Goal: Information Seeking & Learning: Learn about a topic

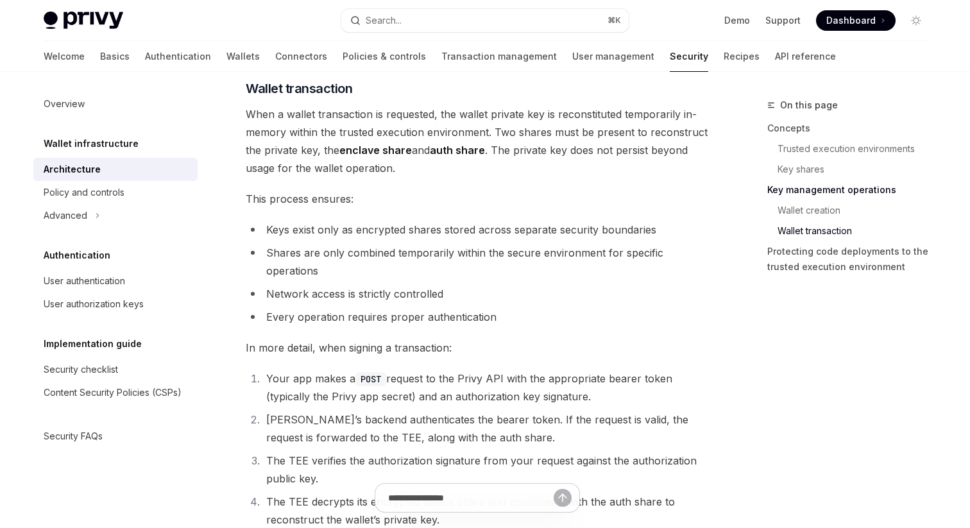
scroll to position [1840, 0]
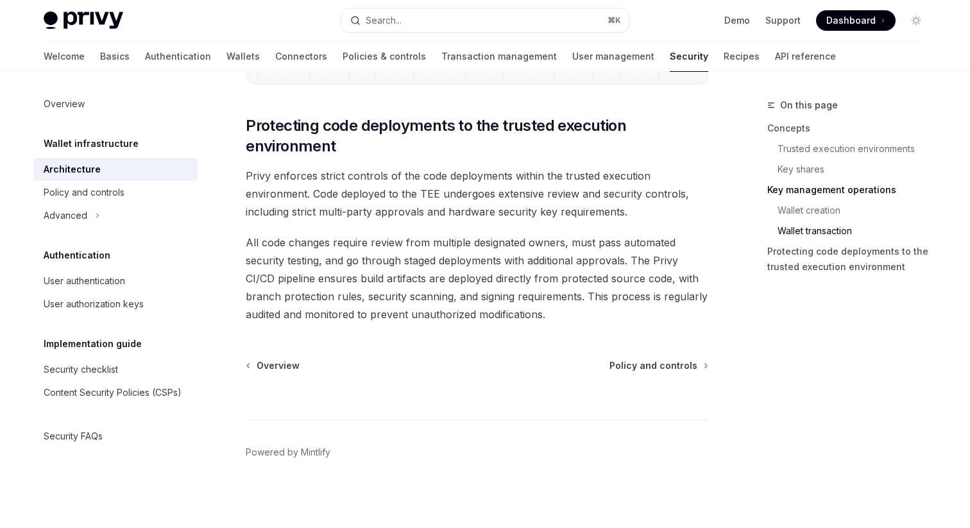
scroll to position [2724, 0]
click at [336, 237] on span "All code changes require review from multiple designated owners, must pass auto…" at bounding box center [477, 277] width 463 height 90
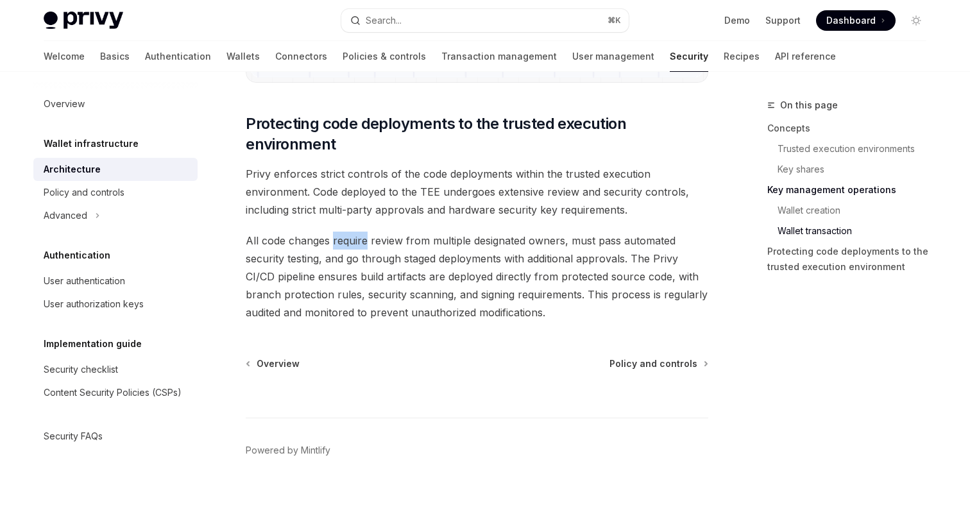
click at [336, 237] on span "All code changes require review from multiple designated owners, must pass auto…" at bounding box center [477, 277] width 463 height 90
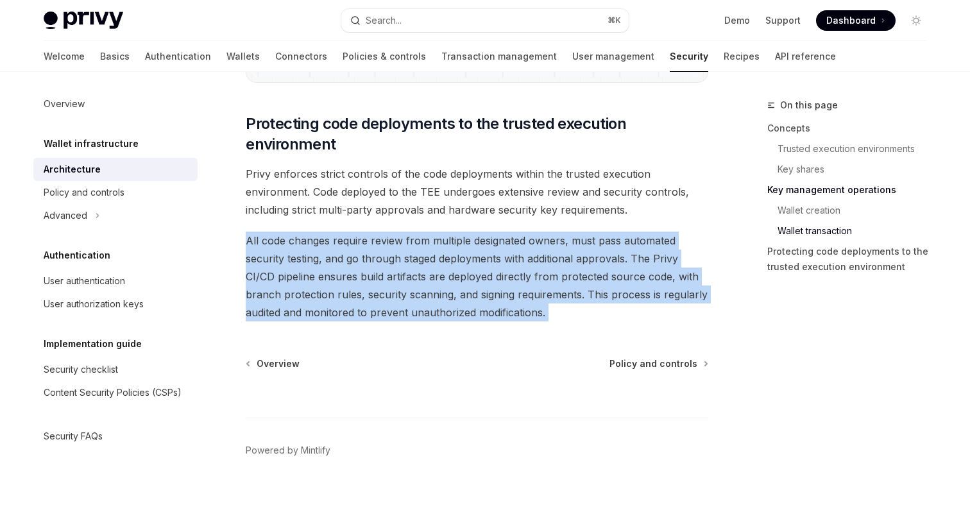
click at [336, 237] on span "All code changes require review from multiple designated owners, must pass auto…" at bounding box center [477, 277] width 463 height 90
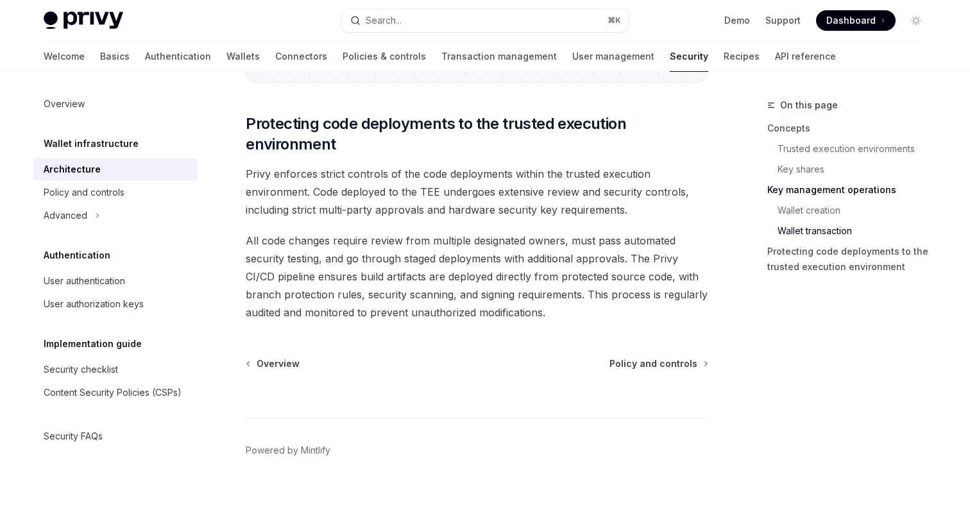
click at [471, 239] on span "All code changes require review from multiple designated owners, must pass auto…" at bounding box center [477, 277] width 463 height 90
click at [263, 259] on span "All code changes require review from multiple designated owners, must pass auto…" at bounding box center [477, 277] width 463 height 90
drag, startPoint x: 263, startPoint y: 259, endPoint x: 295, endPoint y: 259, distance: 32.1
click at [295, 259] on span "All code changes require review from multiple designated owners, must pass auto…" at bounding box center [477, 277] width 463 height 90
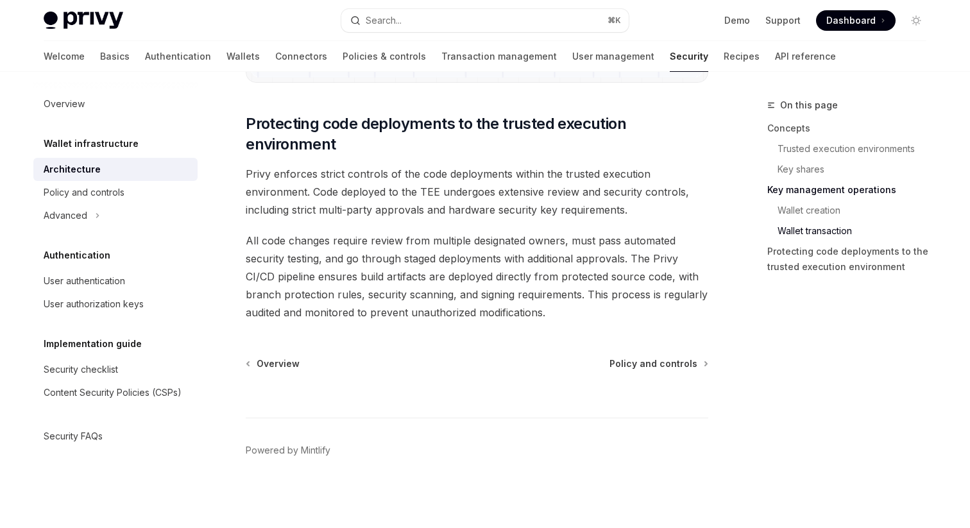
click at [325, 259] on span "All code changes require review from multiple designated owners, must pass auto…" at bounding box center [477, 277] width 463 height 90
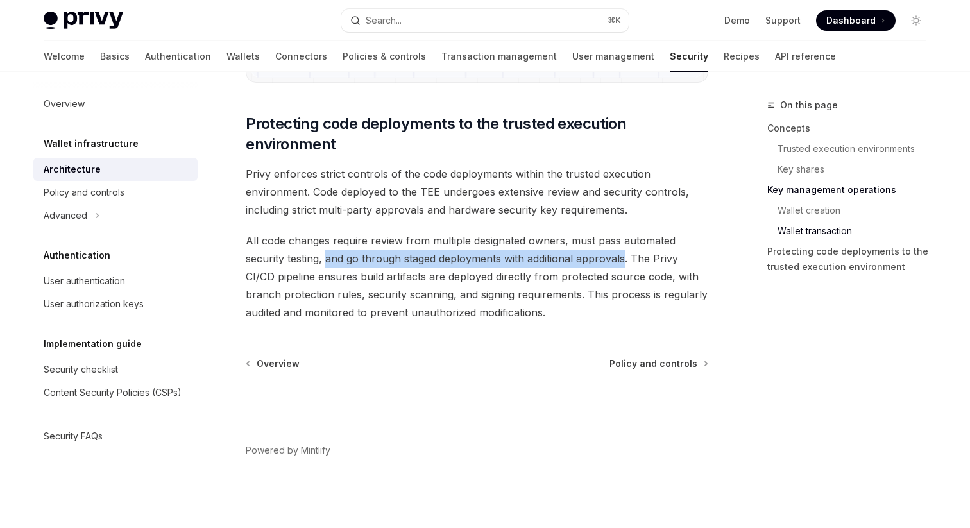
drag, startPoint x: 325, startPoint y: 259, endPoint x: 597, endPoint y: 259, distance: 272.1
click at [597, 259] on span "All code changes require review from multiple designated owners, must pass auto…" at bounding box center [477, 277] width 463 height 90
drag, startPoint x: 597, startPoint y: 259, endPoint x: 337, endPoint y: 264, distance: 260.0
click at [337, 264] on span "All code changes require review from multiple designated owners, must pass auto…" at bounding box center [477, 277] width 463 height 90
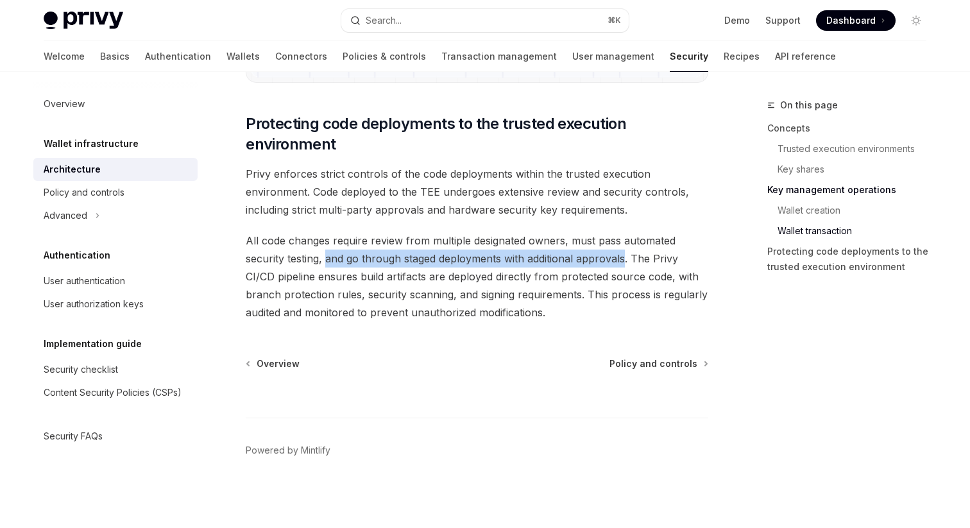
click at [337, 264] on span "All code changes require review from multiple designated owners, must pass auto…" at bounding box center [477, 277] width 463 height 90
drag, startPoint x: 337, startPoint y: 264, endPoint x: 607, endPoint y: 258, distance: 270.2
click at [607, 258] on span "All code changes require review from multiple designated owners, must pass auto…" at bounding box center [477, 277] width 463 height 90
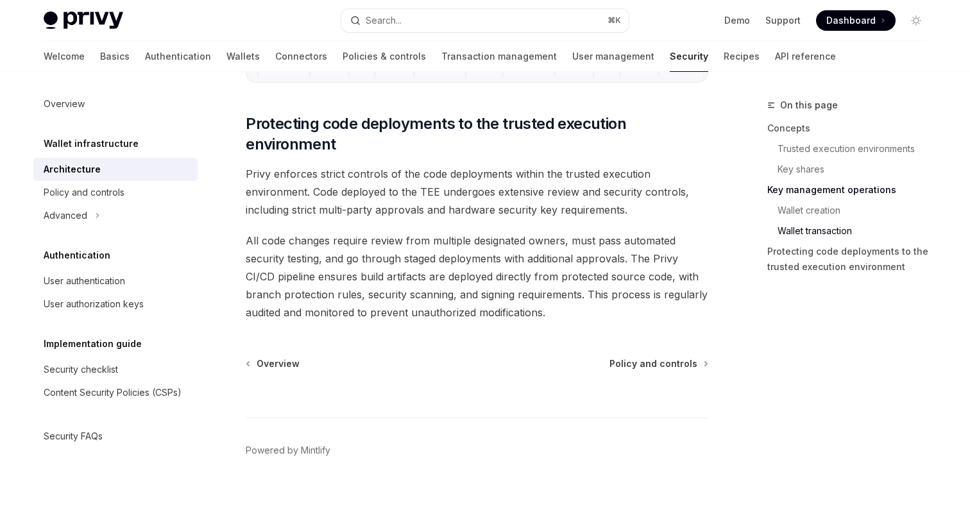
click at [637, 259] on span "All code changes require review from multiple designated owners, must pass auto…" at bounding box center [477, 277] width 463 height 90
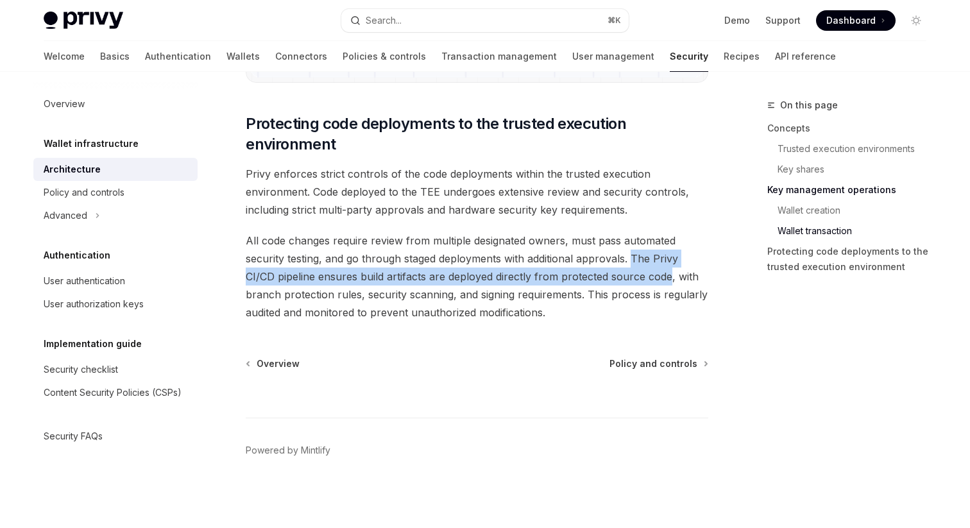
drag, startPoint x: 637, startPoint y: 259, endPoint x: 650, endPoint y: 272, distance: 18.2
click at [650, 272] on span "All code changes require review from multiple designated owners, must pass auto…" at bounding box center [477, 277] width 463 height 90
click at [649, 272] on span "All code changes require review from multiple designated owners, must pass auto…" at bounding box center [477, 277] width 463 height 90
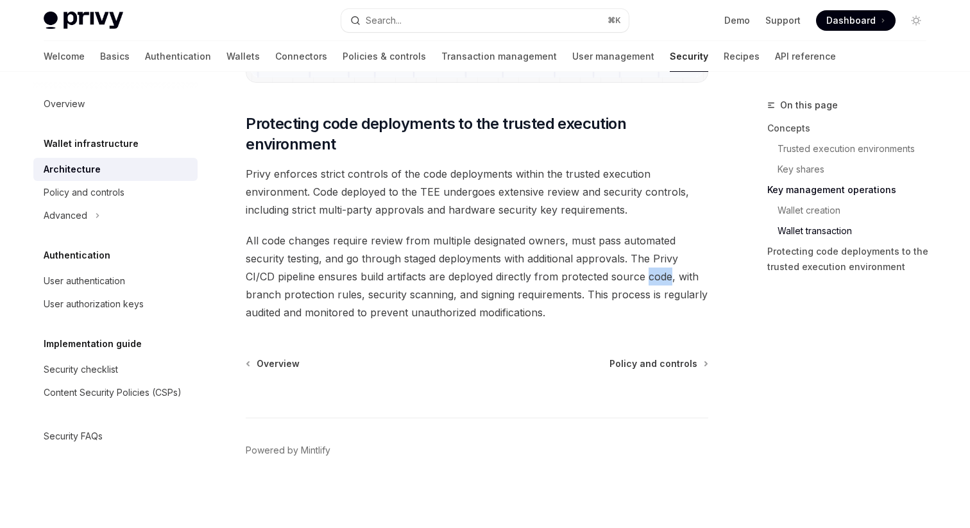
click at [649, 272] on span "All code changes require review from multiple designated owners, must pass auto…" at bounding box center [477, 277] width 463 height 90
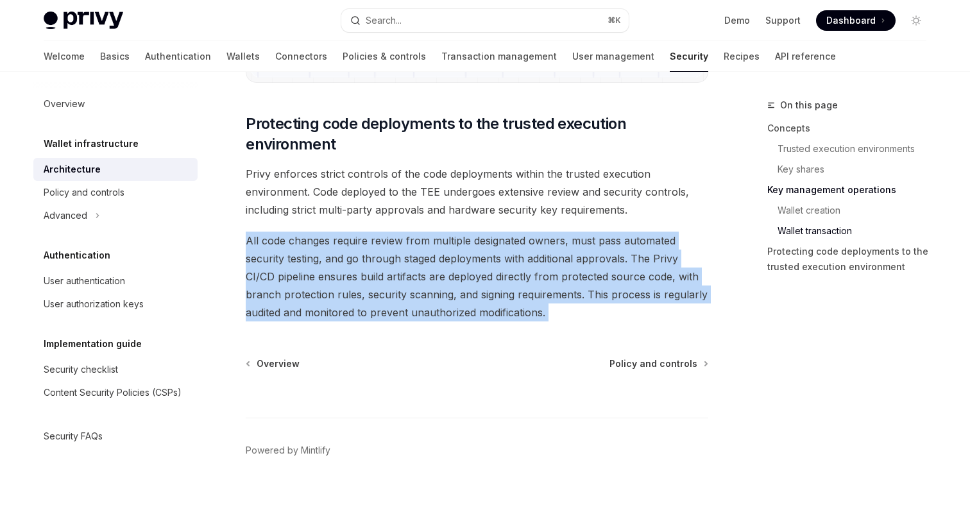
click at [649, 272] on span "All code changes require review from multiple designated owners, must pass auto…" at bounding box center [477, 277] width 463 height 90
click at [697, 292] on span "All code changes require review from multiple designated owners, must pass auto…" at bounding box center [477, 277] width 463 height 90
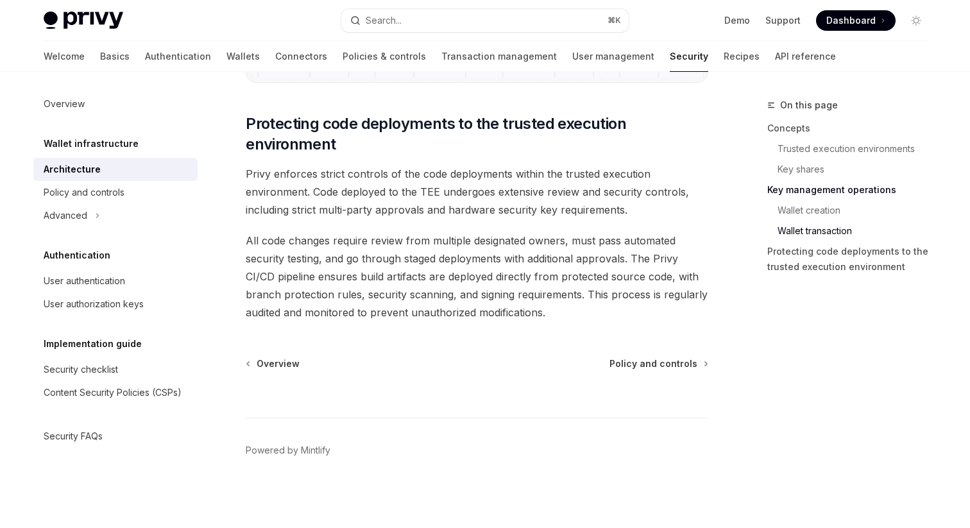
click at [571, 309] on span "All code changes require review from multiple designated owners, must pass auto…" at bounding box center [477, 277] width 463 height 90
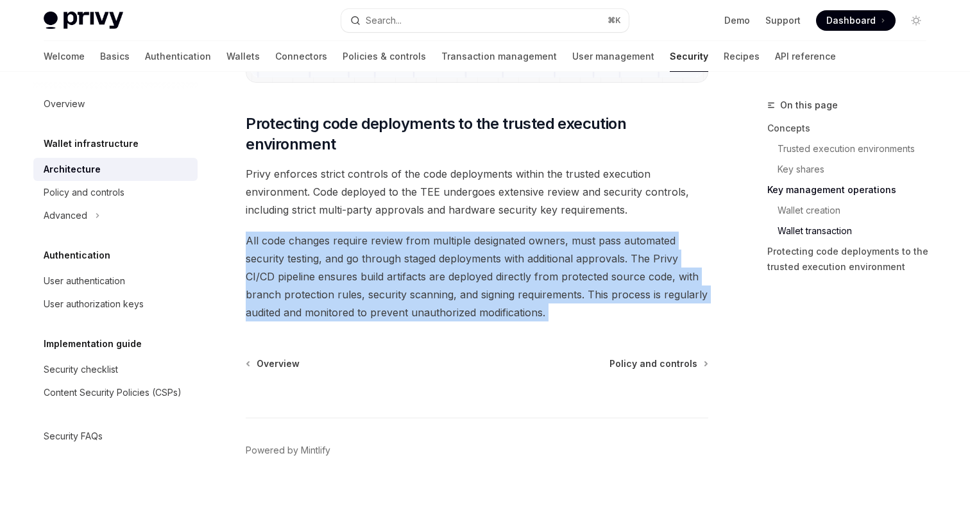
click at [571, 309] on span "All code changes require review from multiple designated owners, must pass auto…" at bounding box center [477, 277] width 463 height 90
click at [639, 309] on span "All code changes require review from multiple designated owners, must pass auto…" at bounding box center [477, 277] width 463 height 90
